Goal: Task Accomplishment & Management: Complete application form

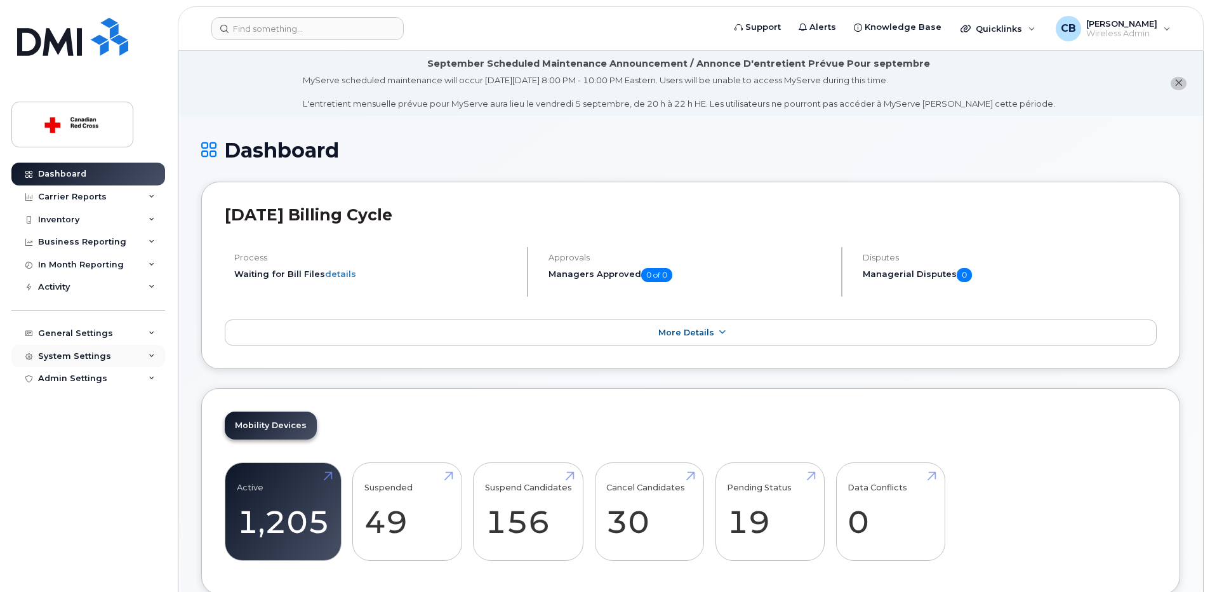
click at [67, 358] on div "System Settings" at bounding box center [74, 356] width 73 height 10
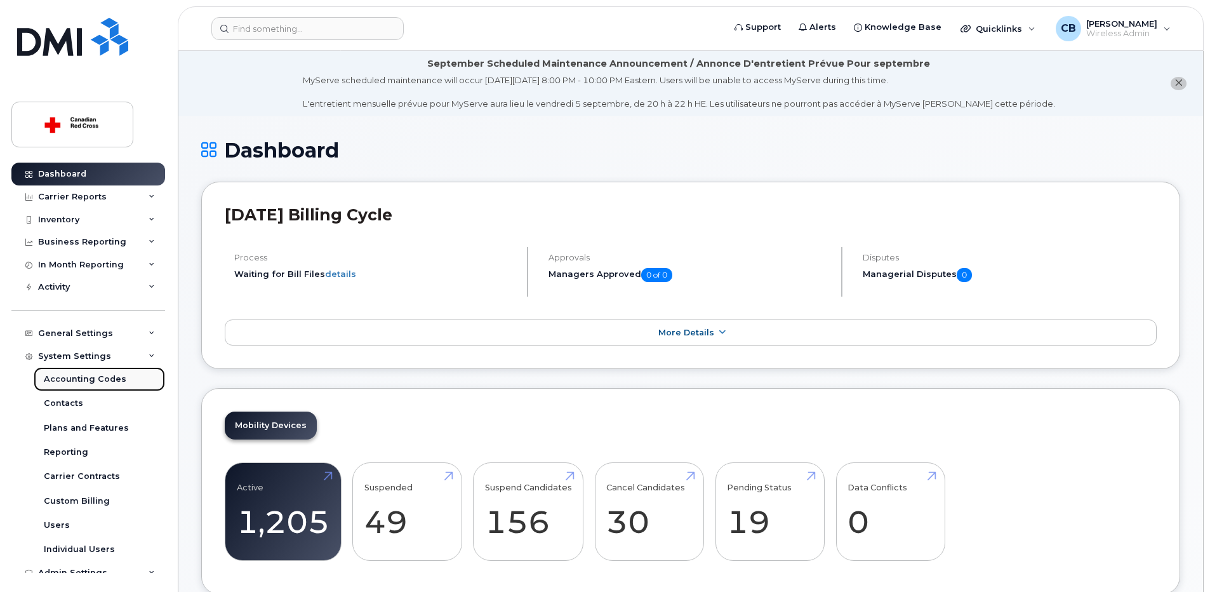
click at [81, 382] on div "Accounting Codes" at bounding box center [85, 378] width 83 height 11
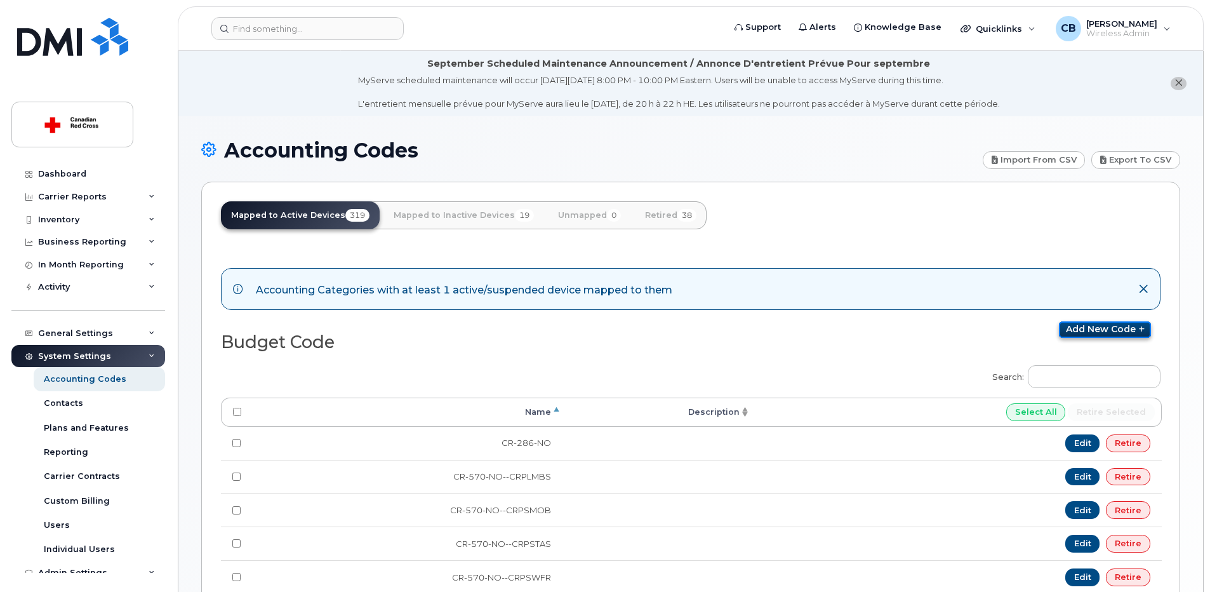
click at [1082, 329] on link "Add new code" at bounding box center [1105, 329] width 92 height 17
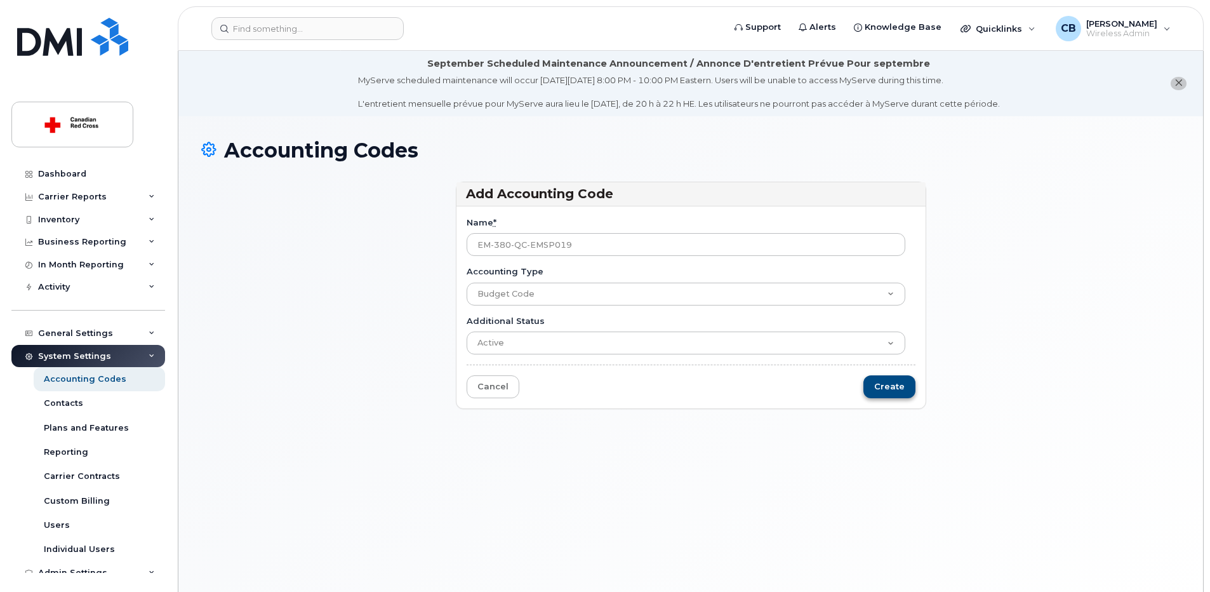
type input "EM-380-QC-EMSP019"
click at [883, 385] on input "Create" at bounding box center [889, 386] width 52 height 23
type input "Saving..."
